Goal: Navigation & Orientation: Find specific page/section

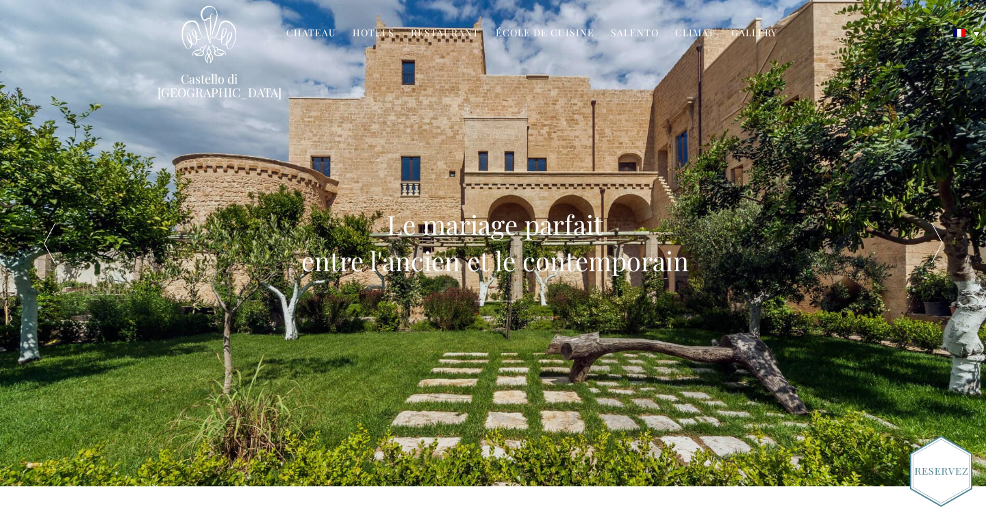
click at [381, 31] on link "Hotels" at bounding box center [374, 34] width 42 height 16
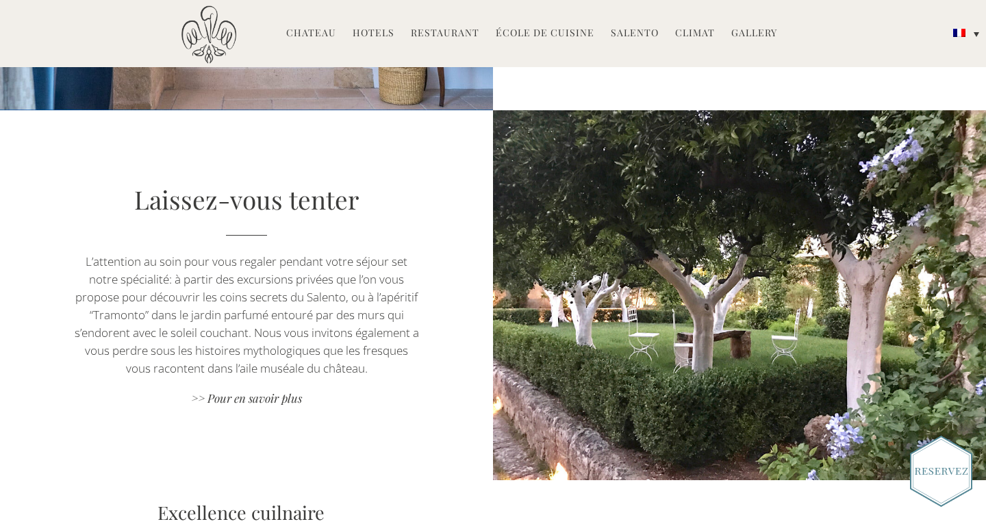
scroll to position [1196, 0]
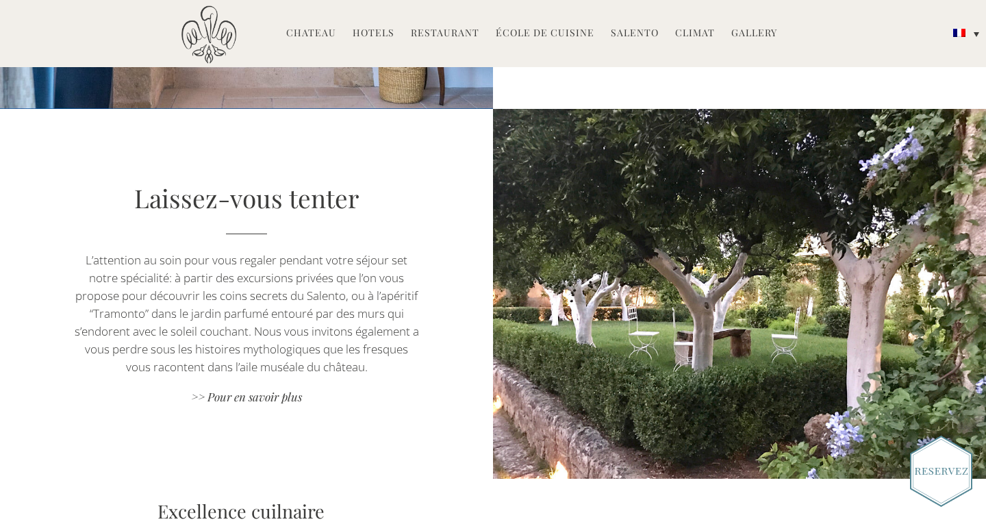
click at [211, 34] on img at bounding box center [209, 34] width 55 height 58
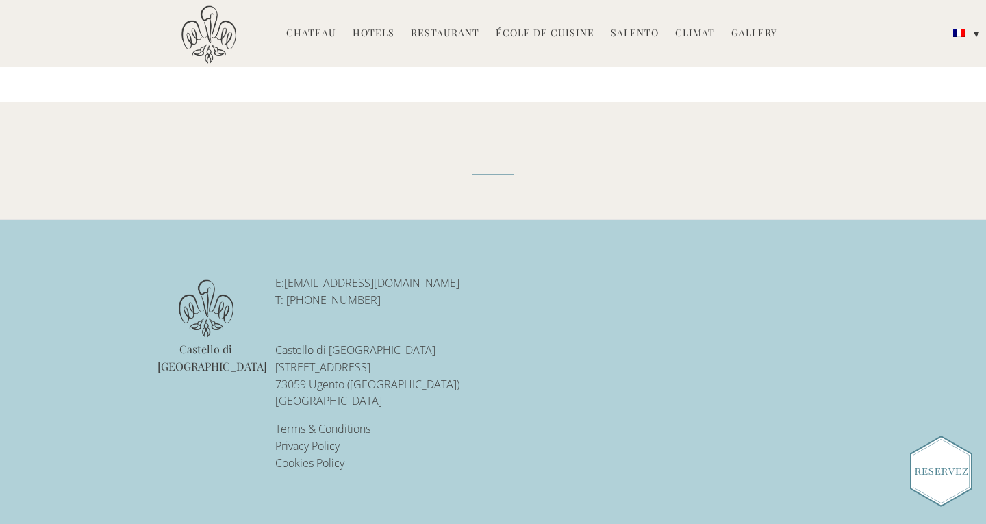
scroll to position [3845, 0]
click at [379, 32] on link "Hotels" at bounding box center [374, 34] width 42 height 16
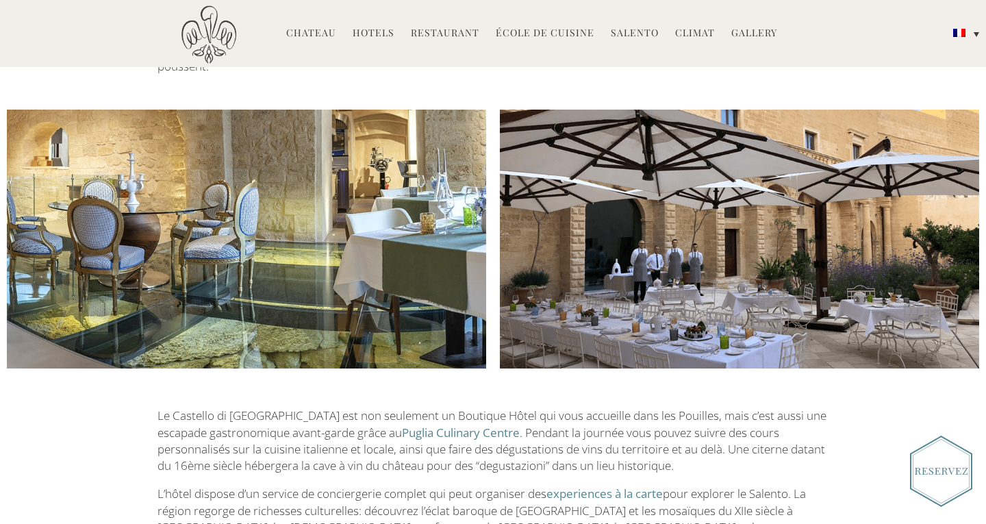
scroll to position [1866, 0]
